Goal: Transaction & Acquisition: Subscribe to service/newsletter

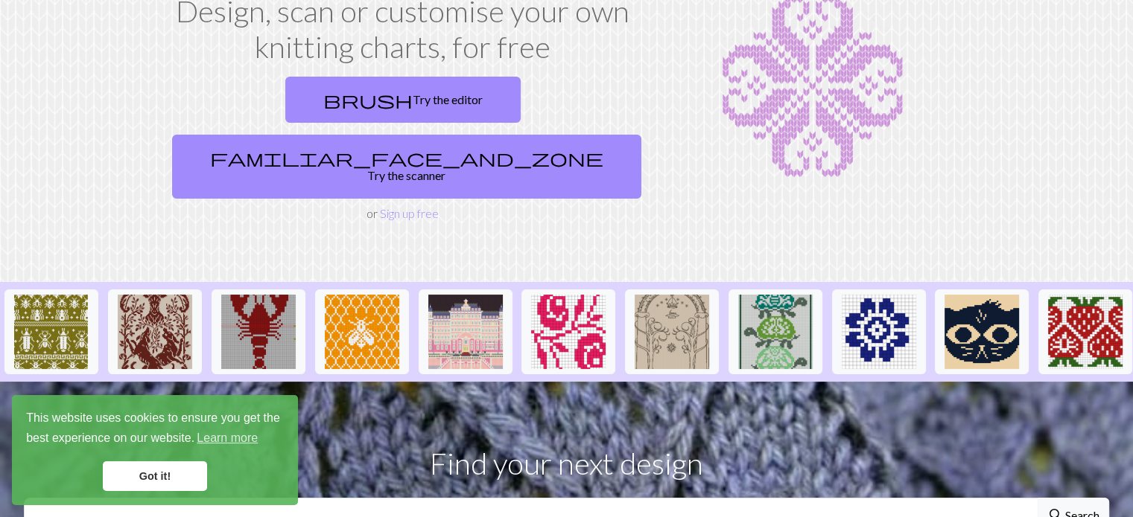
scroll to position [149, 0]
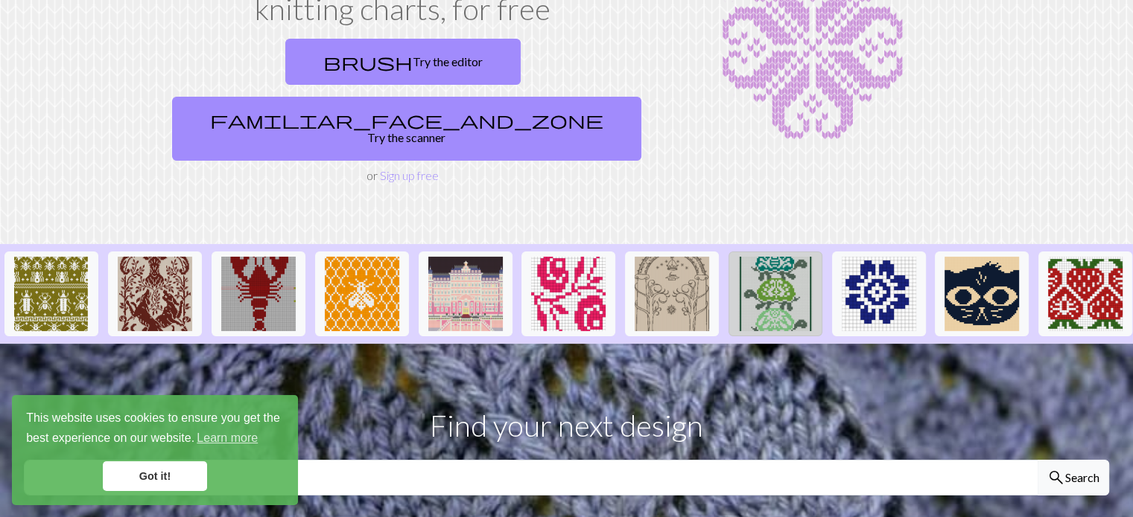
click at [771, 257] on img at bounding box center [775, 294] width 74 height 74
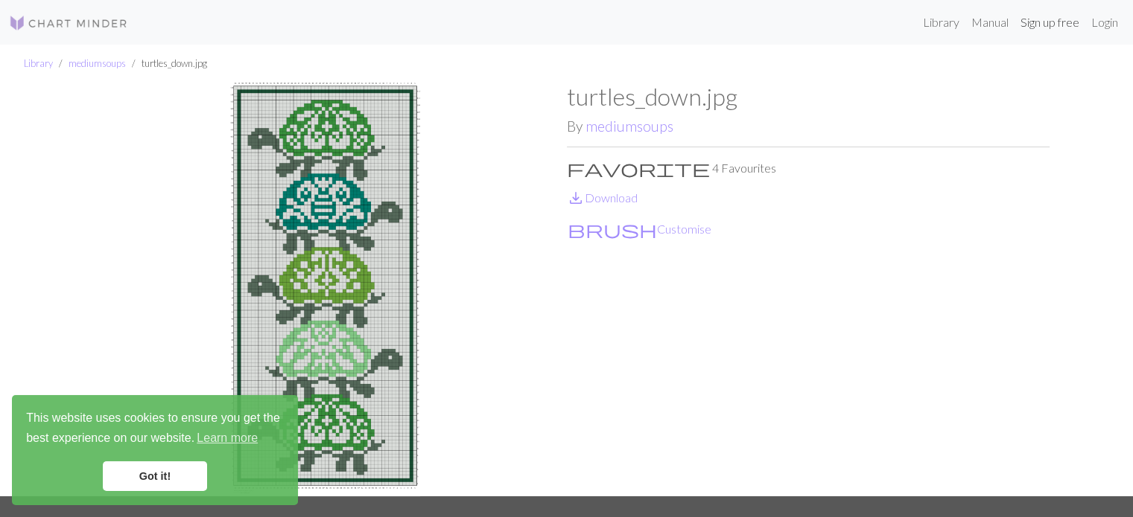
click at [1048, 23] on link "Sign up free" at bounding box center [1049, 22] width 71 height 30
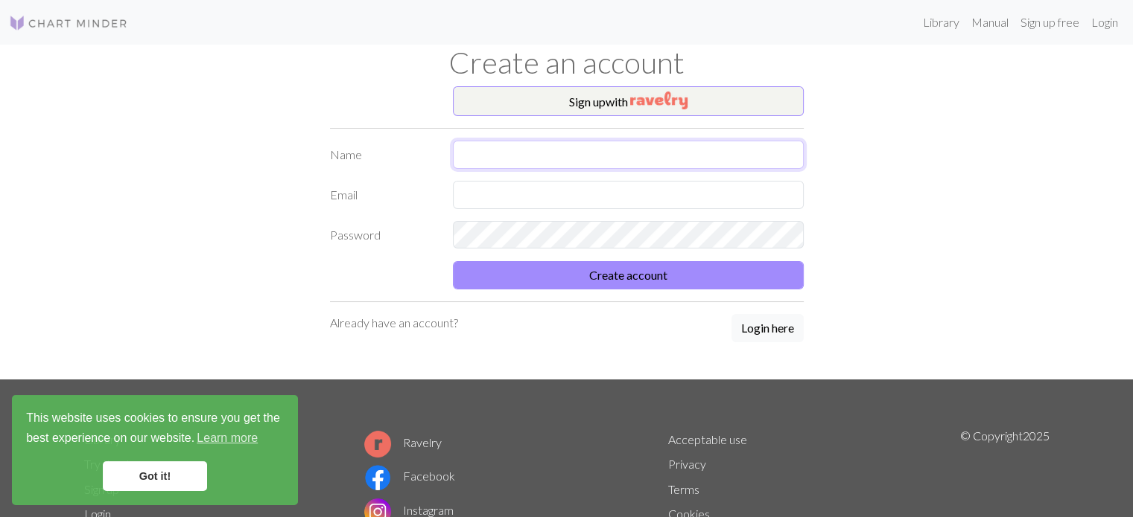
click at [465, 154] on input "text" at bounding box center [628, 155] width 351 height 28
type input "[PERSON_NAME] Law"
click at [468, 191] on input "text" at bounding box center [628, 195] width 351 height 28
type input "[EMAIL_ADDRESS][DOMAIN_NAME]"
click at [593, 99] on button "Sign up with" at bounding box center [628, 101] width 351 height 30
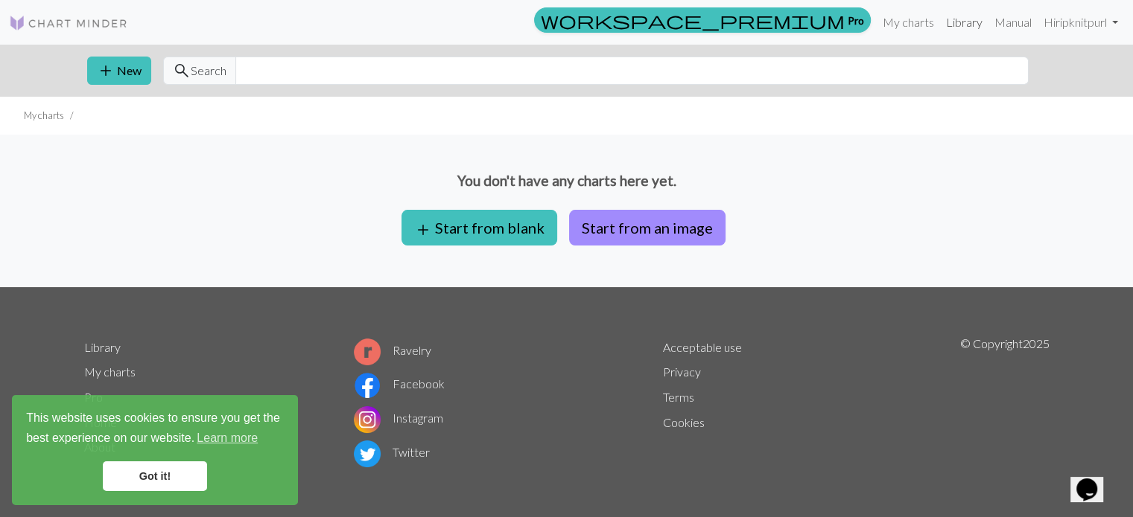
click at [964, 24] on link "Library" at bounding box center [964, 22] width 48 height 30
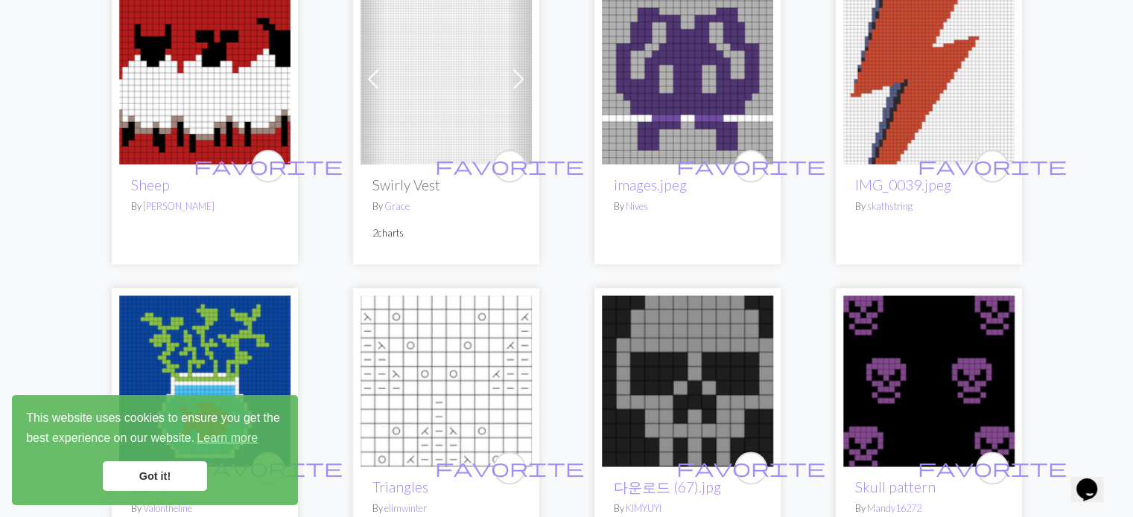
scroll to position [2010, 0]
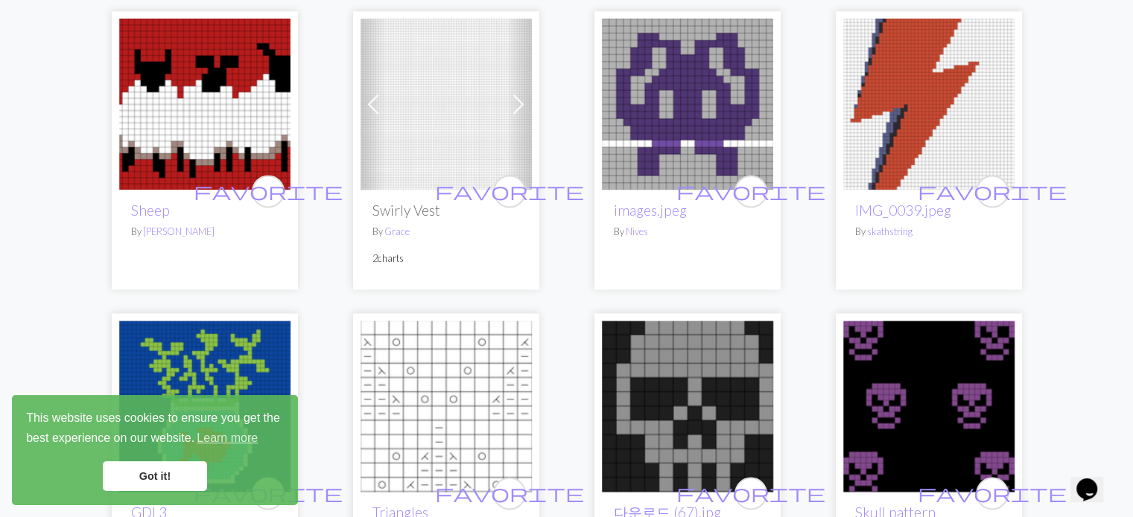
click at [206, 93] on img at bounding box center [204, 104] width 171 height 171
